Goal: Task Accomplishment & Management: Use online tool/utility

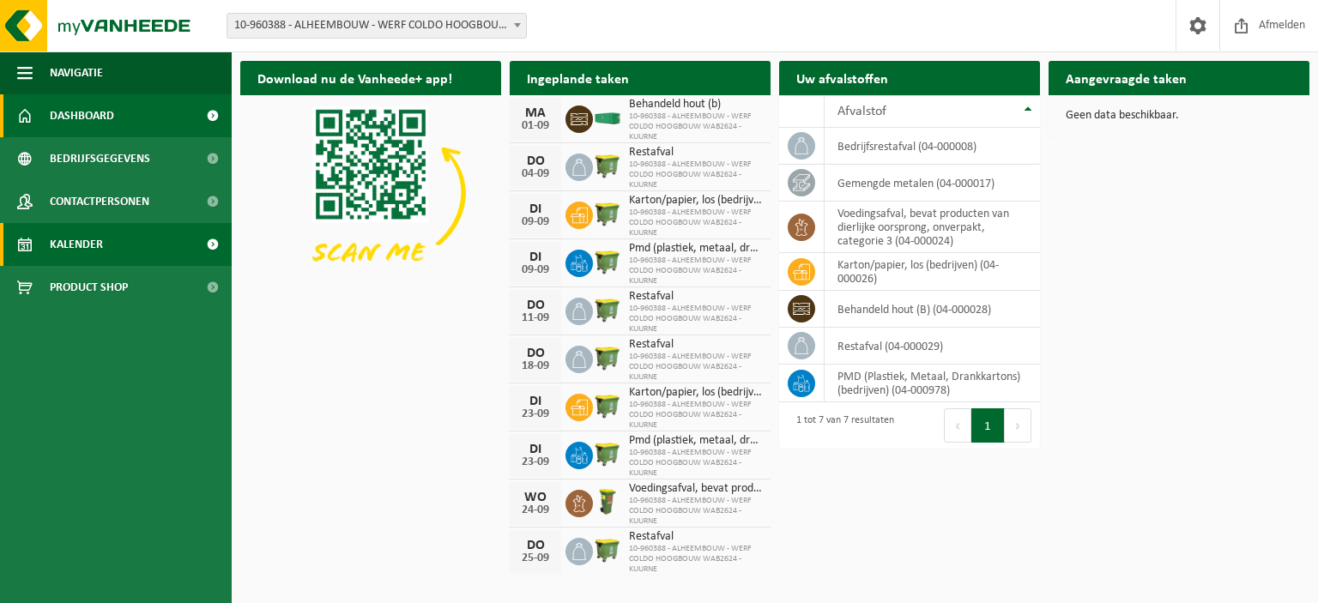
click at [112, 246] on link "Kalender" at bounding box center [116, 244] width 232 height 43
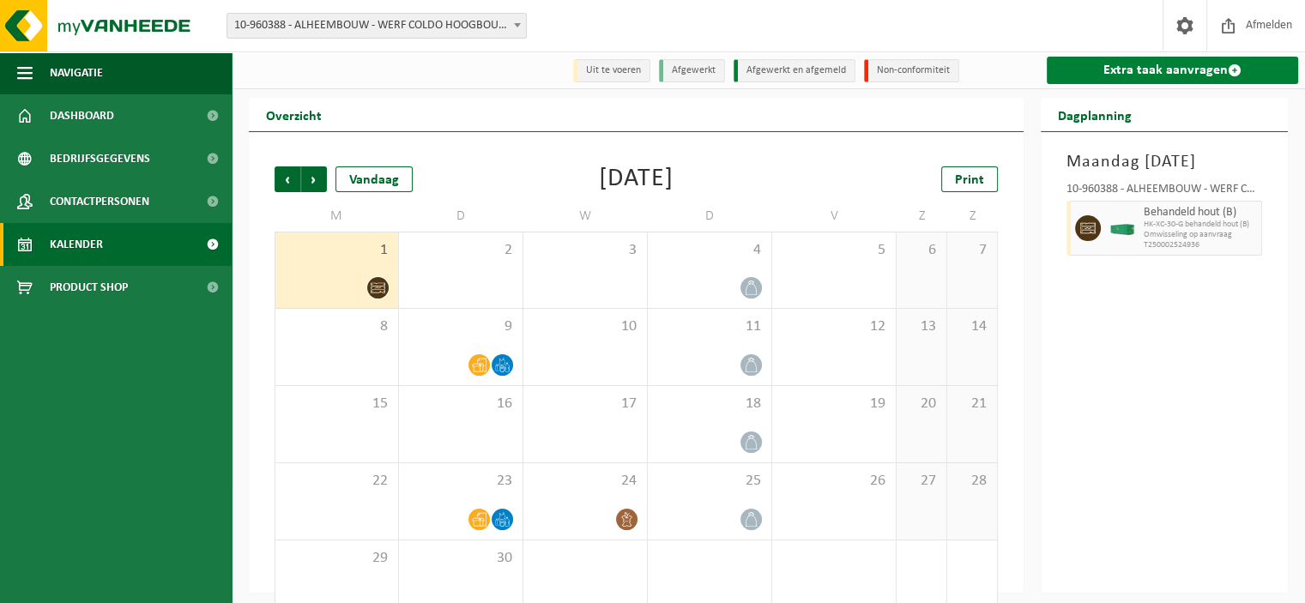
click at [1141, 70] on link "Extra taak aanvragen" at bounding box center [1172, 70] width 251 height 27
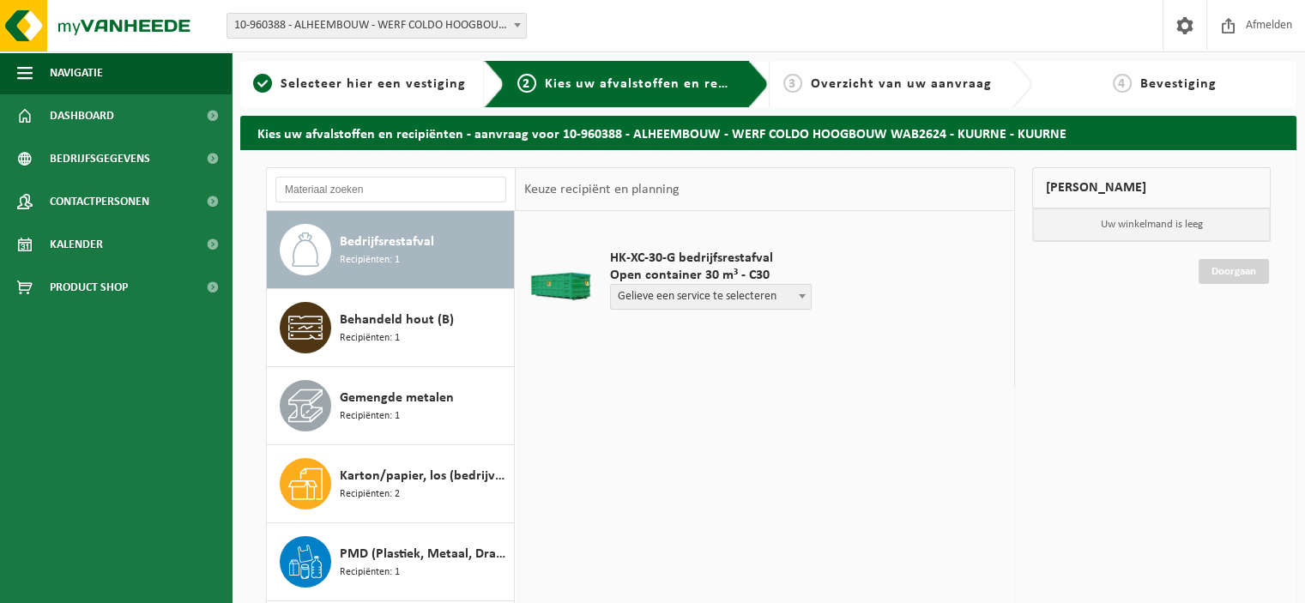
click at [783, 294] on span "Gelieve een service te selecteren" at bounding box center [711, 297] width 200 height 24
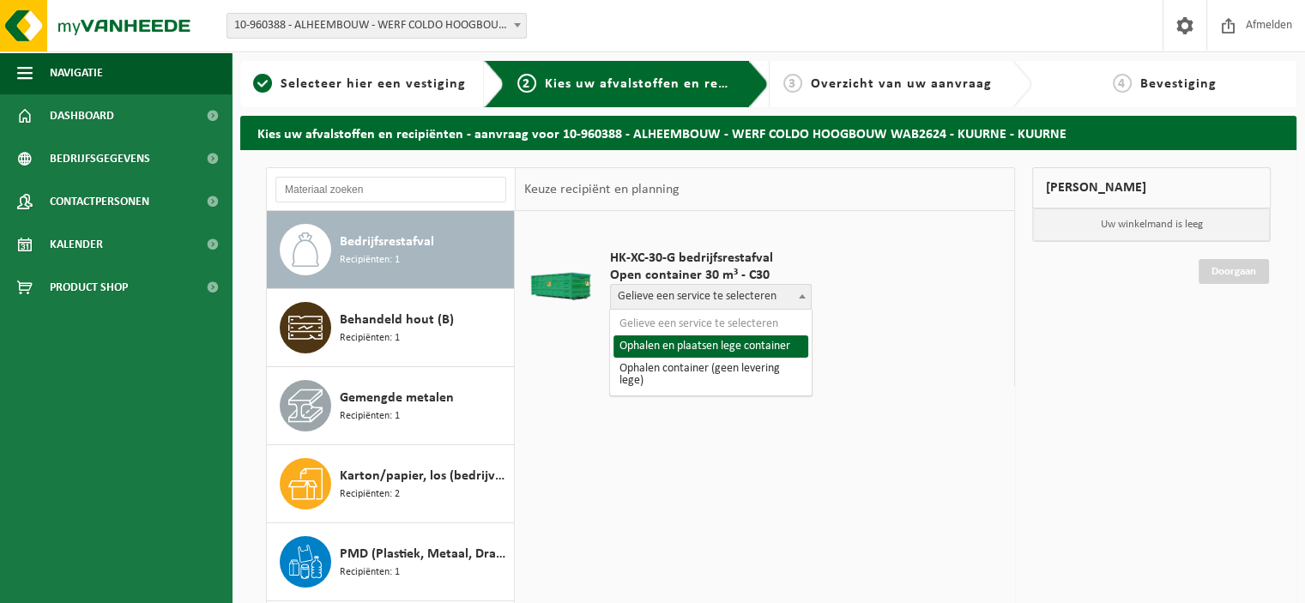
select select "P2PL-VEL-091298_HK-XC-30-GN-00_04-000008_46"
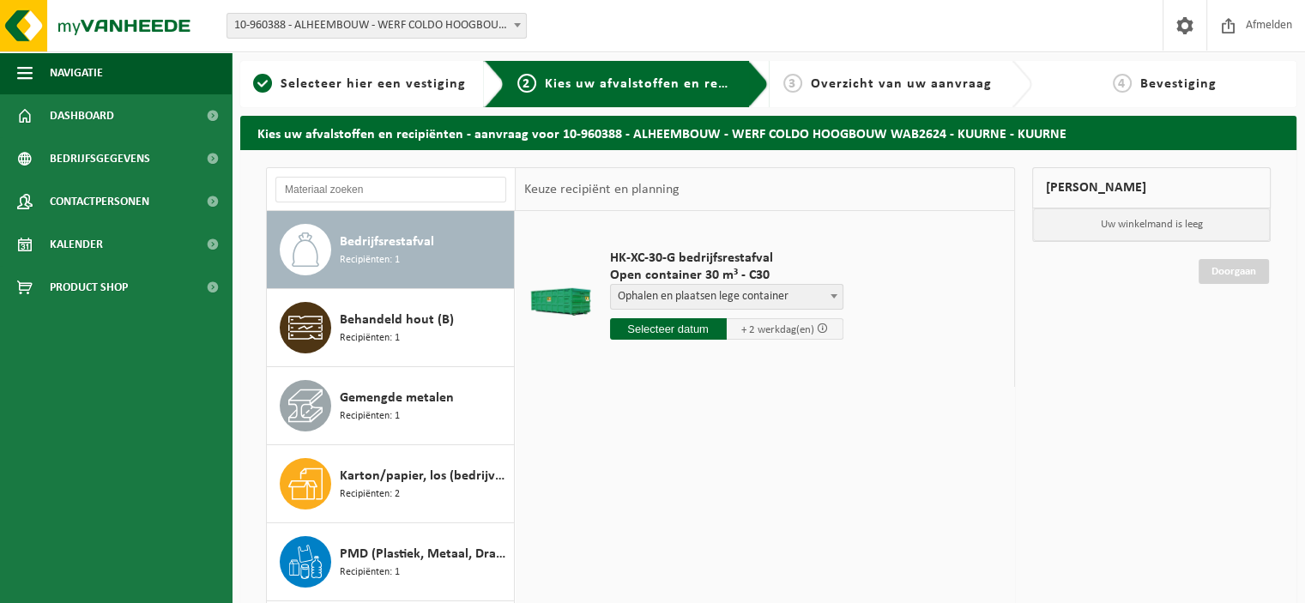
click at [673, 327] on input "text" at bounding box center [668, 328] width 117 height 21
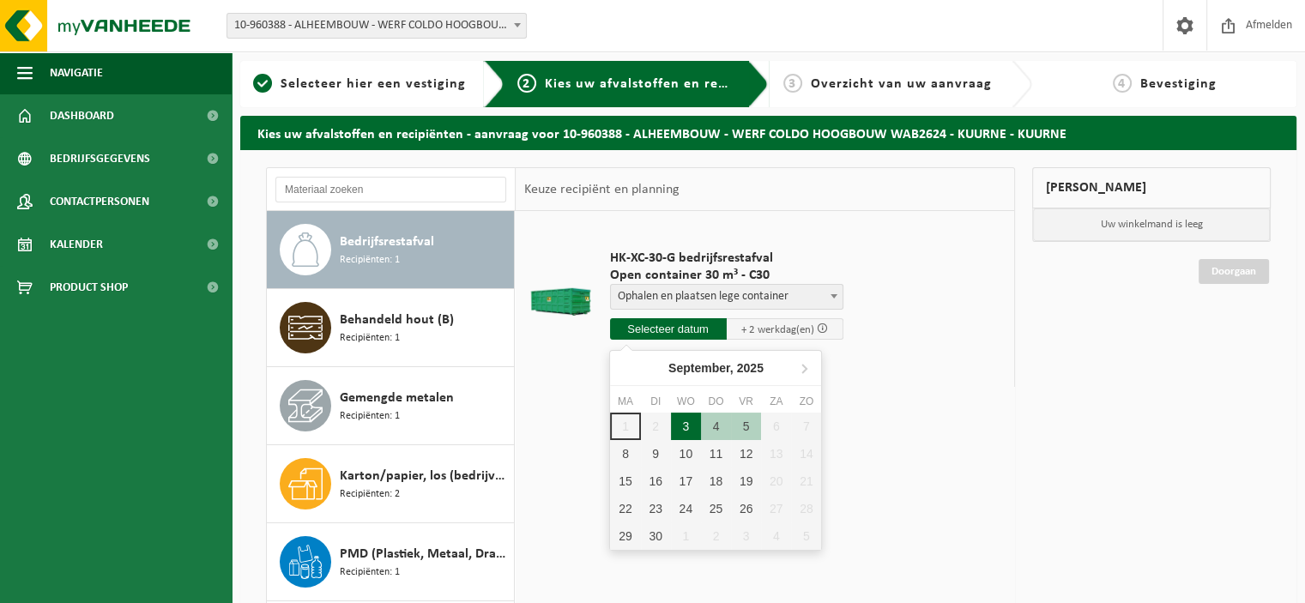
click at [689, 421] on div "3" at bounding box center [686, 426] width 30 height 27
type input "Van [DATE]"
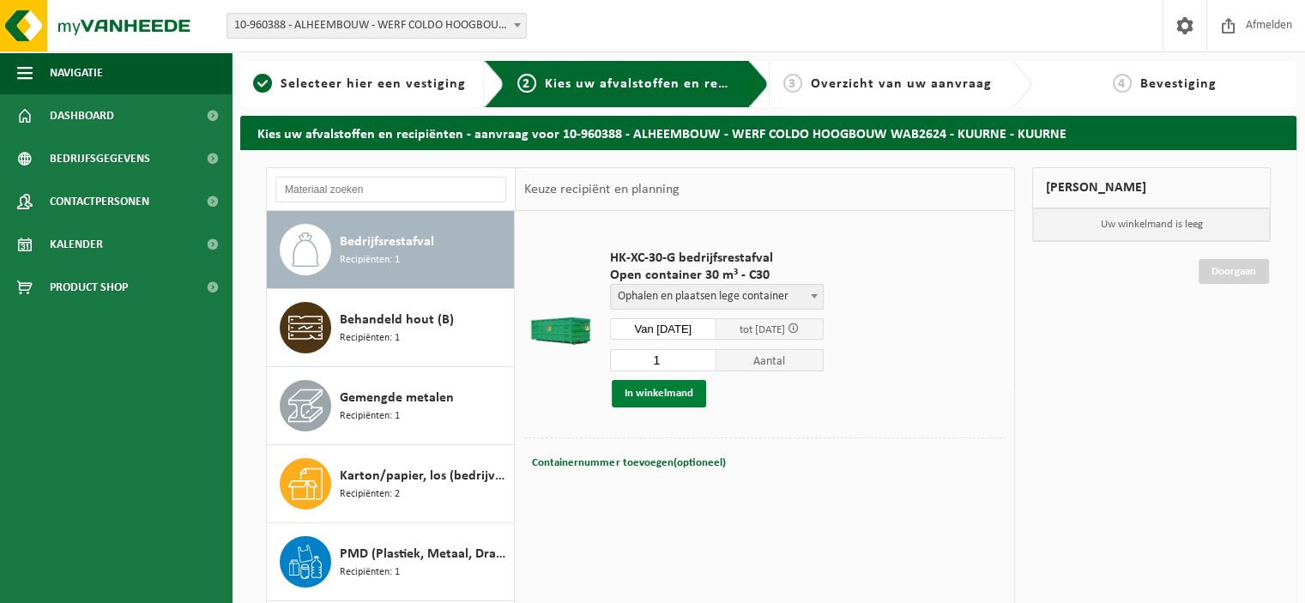
click at [662, 397] on button "In winkelmand" at bounding box center [659, 393] width 94 height 27
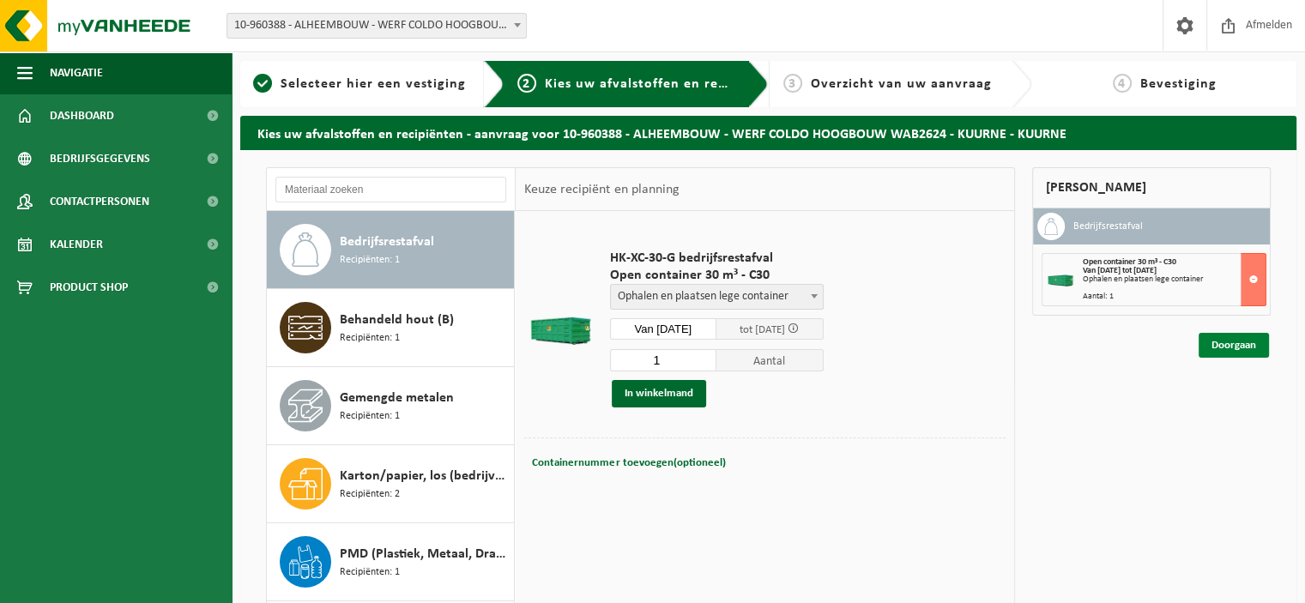
click at [1240, 348] on link "Doorgaan" at bounding box center [1234, 345] width 70 height 25
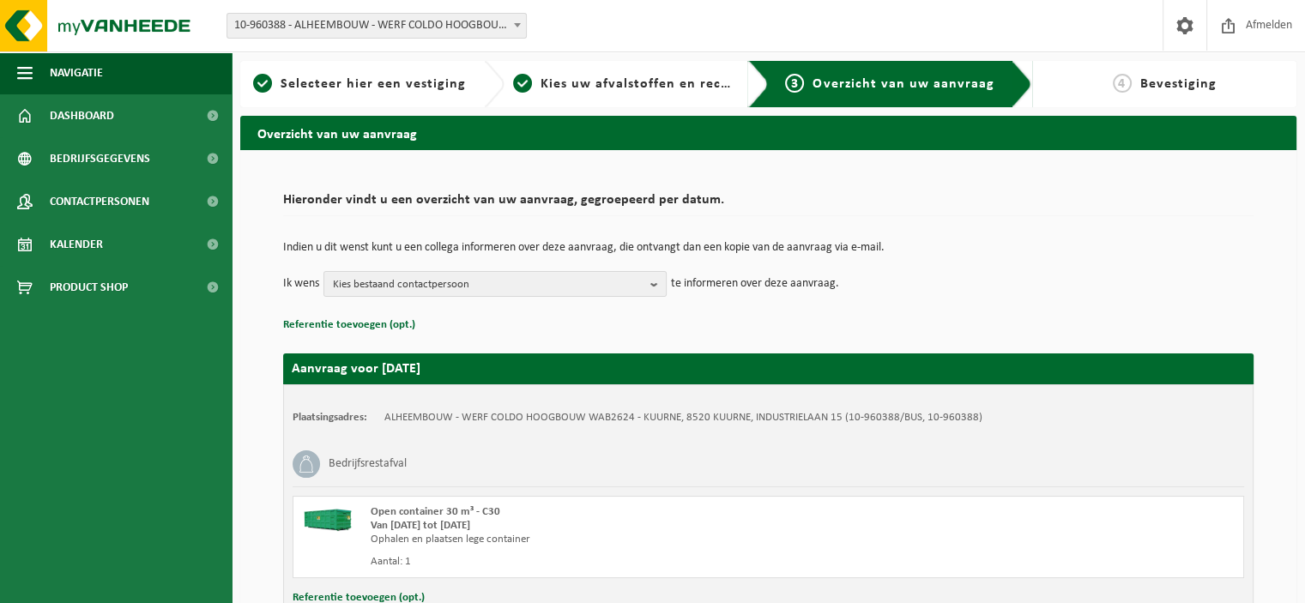
scroll to position [131, 0]
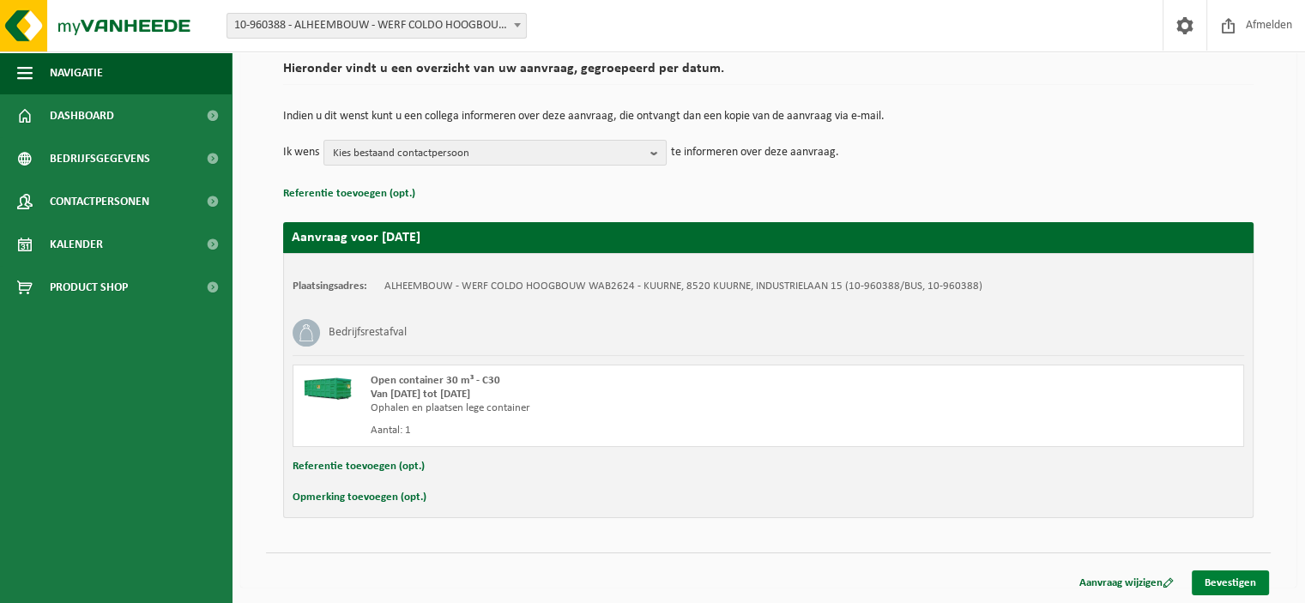
click at [1219, 580] on link "Bevestigen" at bounding box center [1230, 583] width 77 height 25
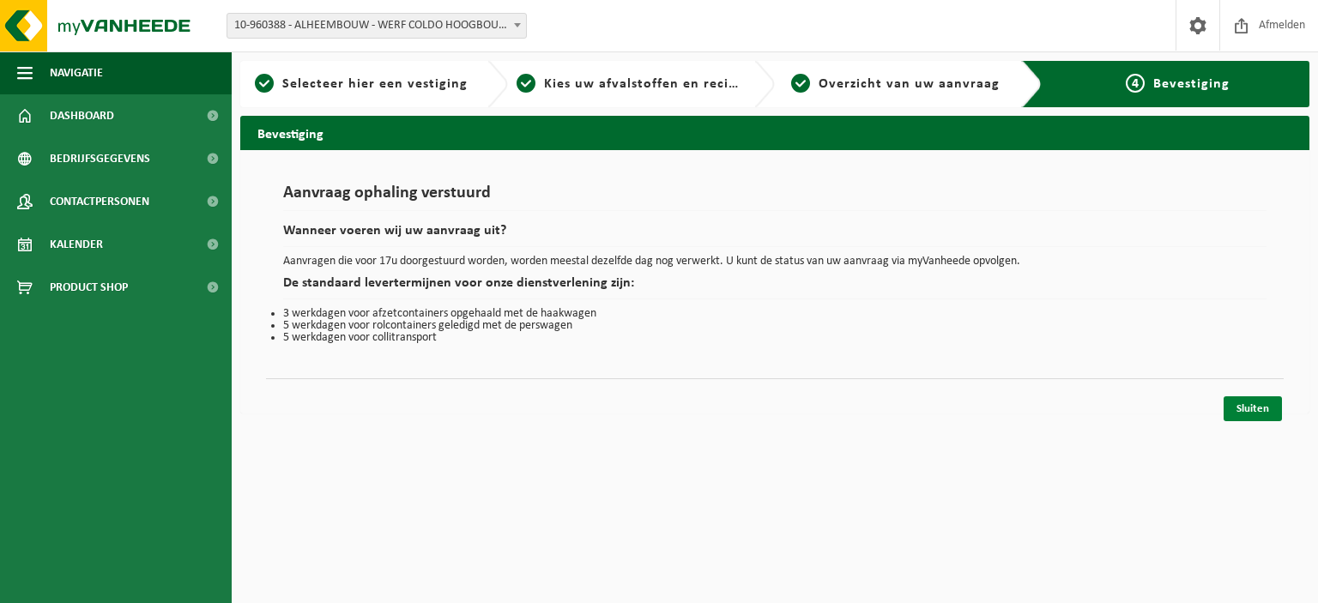
click at [1253, 420] on link "Sluiten" at bounding box center [1253, 408] width 58 height 25
